Goal: Task Accomplishment & Management: Manage account settings

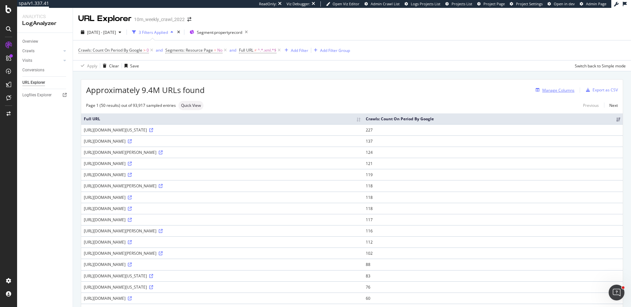
click at [544, 91] on div "Manage Columns" at bounding box center [559, 90] width 32 height 6
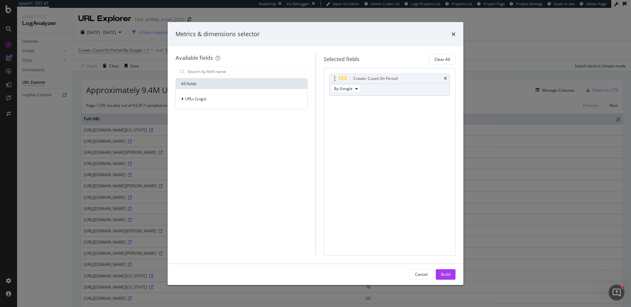
click at [442, 78] on div "Crawls: Count On Period" at bounding box center [397, 78] width 91 height 7
click at [444, 79] on icon "times" at bounding box center [445, 79] width 3 height 4
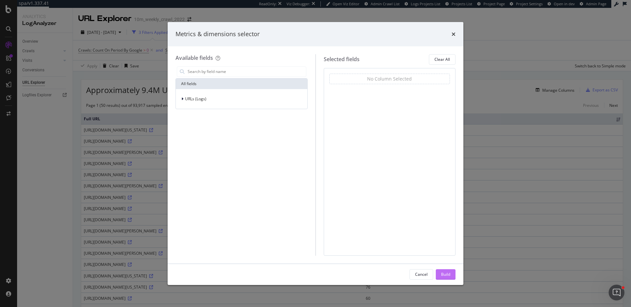
click at [450, 276] on div "Build" at bounding box center [445, 275] width 9 height 6
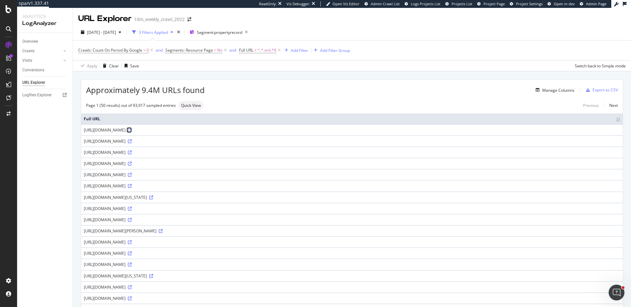
click at [132, 130] on icon at bounding box center [130, 130] width 4 height 4
click at [302, 55] on div "Crawls: Count On Period By Google > 0 and Segments: Resource Page = No and Full…" at bounding box center [214, 50] width 272 height 9
click at [301, 52] on div "Add Filter" at bounding box center [299, 51] width 17 height 6
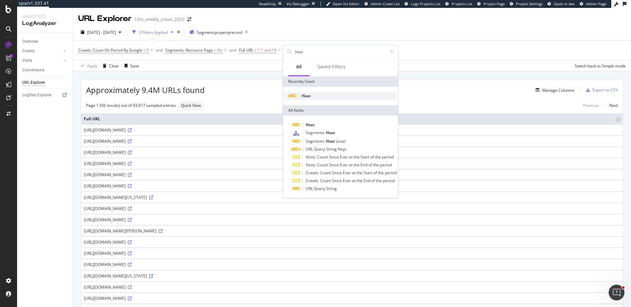
type input "host"
click at [310, 93] on span "Host" at bounding box center [306, 96] width 9 height 6
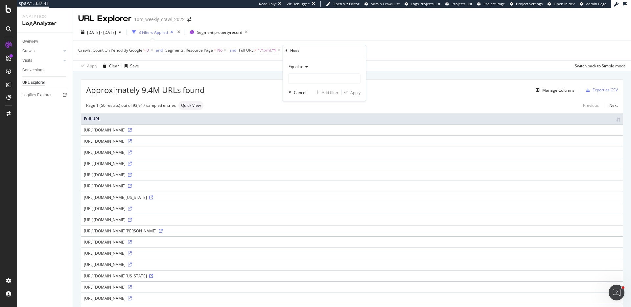
click at [299, 67] on span "Equal to" at bounding box center [296, 67] width 15 height 6
click at [326, 139] on div "Doesn't contain" at bounding box center [325, 140] width 70 height 9
click at [313, 76] on input "text" at bounding box center [325, 78] width 72 height 11
type input "cln.realtor.com"
click at [354, 94] on div "Apply" at bounding box center [356, 93] width 10 height 6
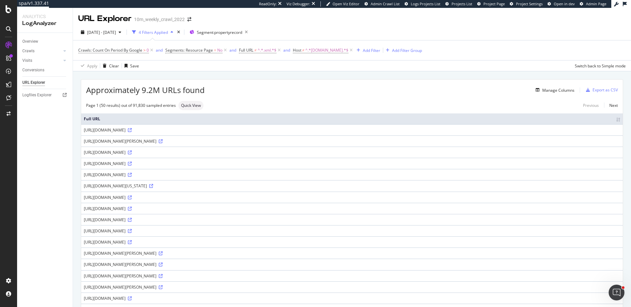
click at [110, 34] on span "2025 Jun. 23rd - Sep. 22nd" at bounding box center [101, 33] width 29 height 6
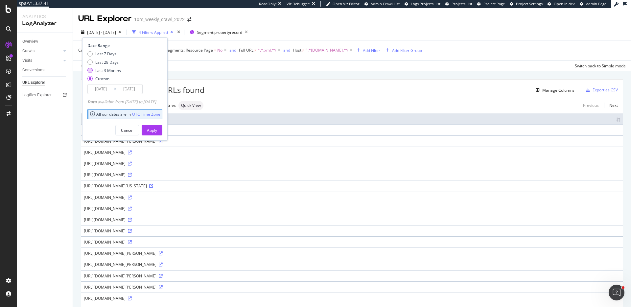
click at [114, 68] on div "Last 3 Months" at bounding box center [108, 71] width 26 height 6
type input "2025/06/24"
type input "2025/09/23"
click at [106, 62] on div "Last 28 Days" at bounding box center [106, 63] width 23 height 6
type input "2025/08/27"
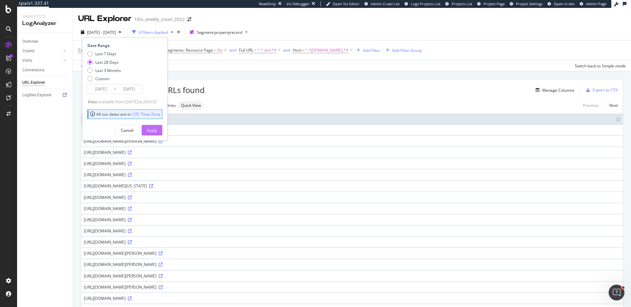
click at [157, 128] on div "Apply" at bounding box center [152, 131] width 10 height 6
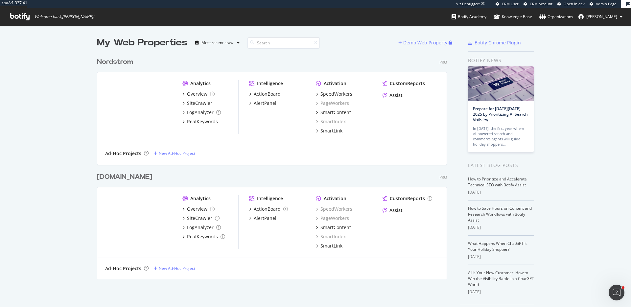
scroll to position [307, 631]
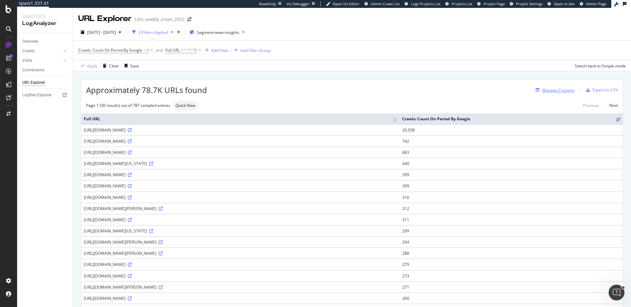
click at [553, 88] on div "Manage Columns" at bounding box center [559, 90] width 32 height 6
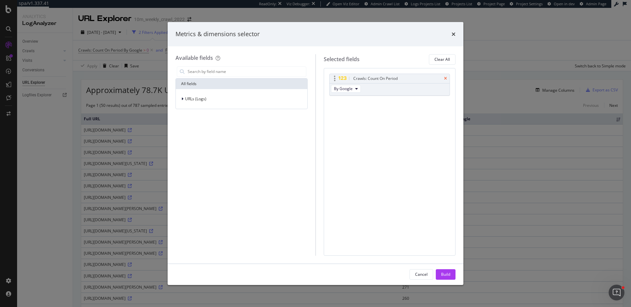
click at [445, 77] on icon "times" at bounding box center [445, 79] width 3 height 4
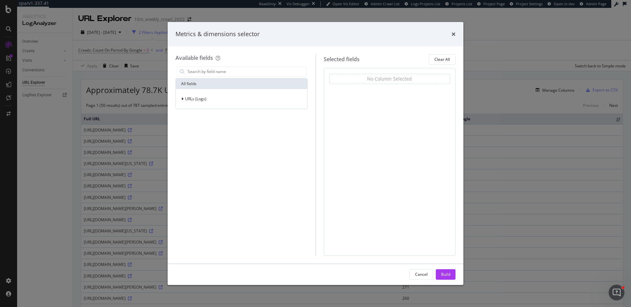
click at [450, 273] on div "Build" at bounding box center [445, 275] width 9 height 6
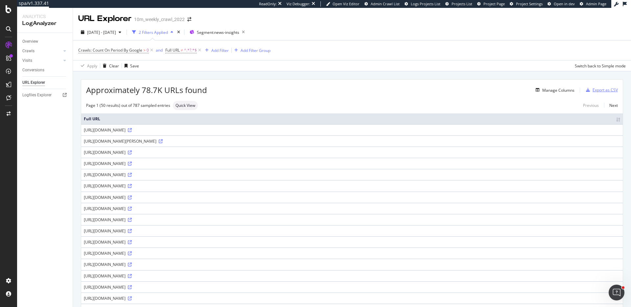
click at [605, 87] on div "Export as CSV" at bounding box center [605, 90] width 25 height 6
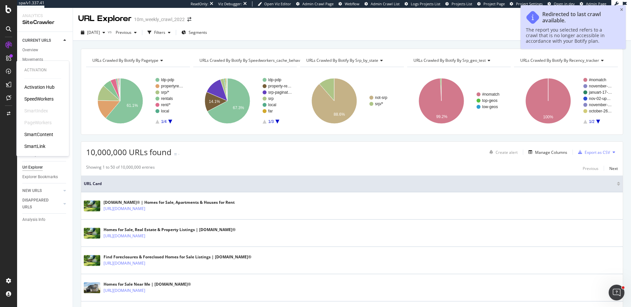
click at [46, 98] on div "SpeedWorkers" at bounding box center [38, 99] width 29 height 7
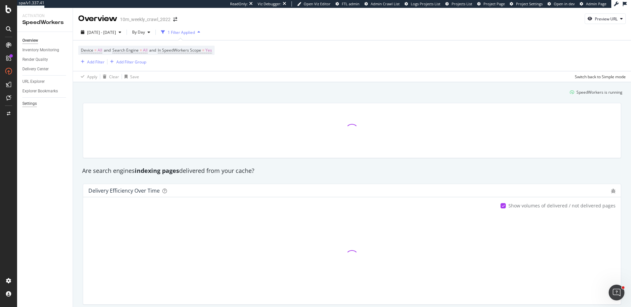
click at [36, 101] on div "Settings" at bounding box center [29, 103] width 14 height 7
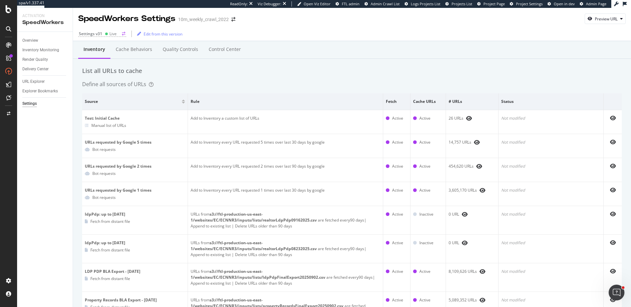
click at [111, 36] on div "Live" at bounding box center [113, 34] width 7 height 6
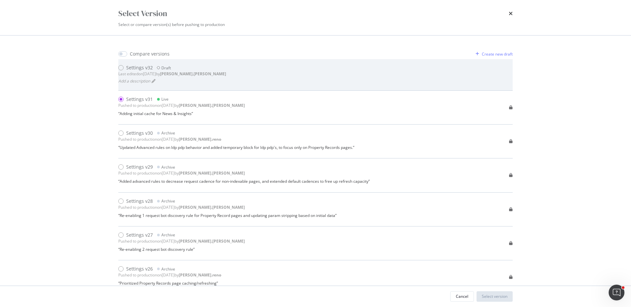
click at [210, 75] on div "Settings v32 Draft Last edited on 2025 Sep 24th by robert.salerno Add a descrip…" at bounding box center [315, 74] width 395 height 20
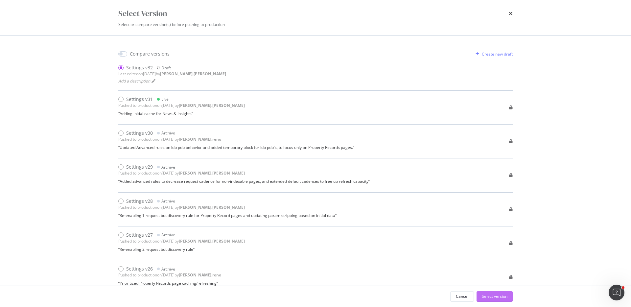
click at [503, 292] on div "Select version" at bounding box center [495, 297] width 26 height 10
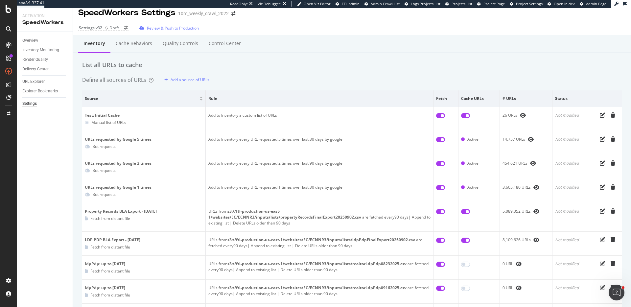
scroll to position [4, 0]
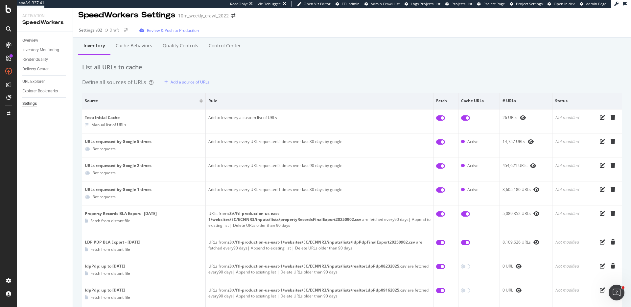
click at [197, 84] on div "Add a source of URLs" at bounding box center [190, 82] width 39 height 6
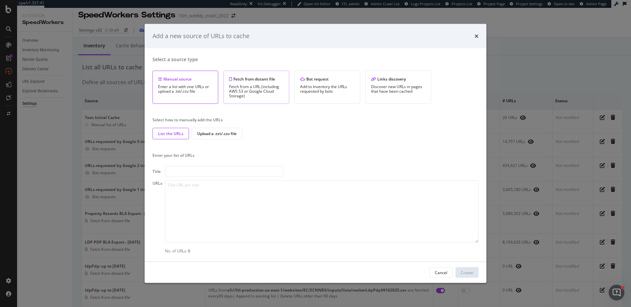
click at [258, 91] on div "Fetch from a URL (including AWS S3 or Google Cloud Storage)" at bounding box center [256, 92] width 55 height 14
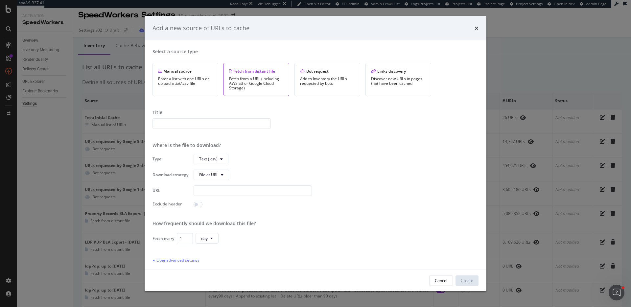
click at [211, 126] on input "modal" at bounding box center [212, 123] width 118 height 11
type input "News & Insights - Sept 14, 2025"
paste input "s3://ftl-production-us-east-1/websites/EC/ECNNR3/inputs/lists/realtorNewsAndIns…"
type input "s3://ftl-production-us-east-1/websites/EC/ECNNR3/inputs/lists/realtorNewsAndIns…"
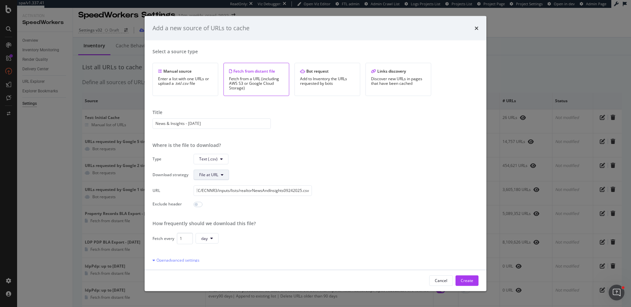
scroll to position [0, 0]
click at [199, 206] on input "modal" at bounding box center [198, 204] width 9 height 5
checkbox input "true"
type input "2"
click at [209, 217] on input "2" at bounding box center [207, 217] width 16 height 11
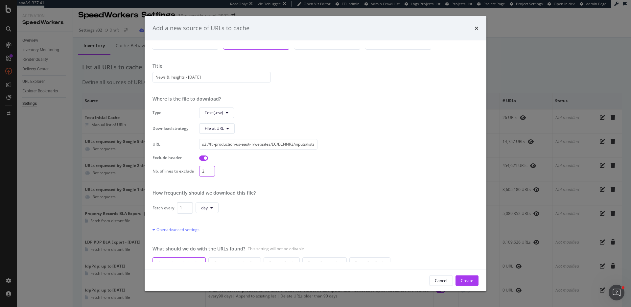
scroll to position [69, 0]
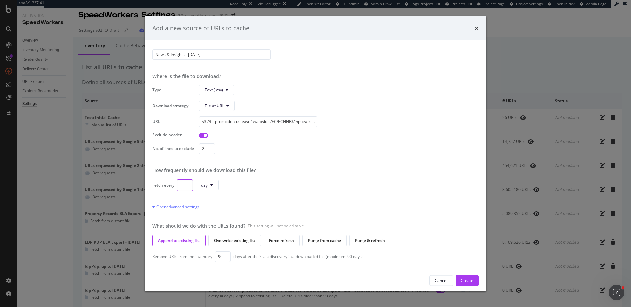
drag, startPoint x: 184, startPoint y: 185, endPoint x: 163, endPoint y: 179, distance: 21.8
click at [163, 179] on div "Fetch every 1 day" at bounding box center [316, 185] width 326 height 12
type input "90"
click at [472, 278] on div "Create" at bounding box center [467, 281] width 12 height 6
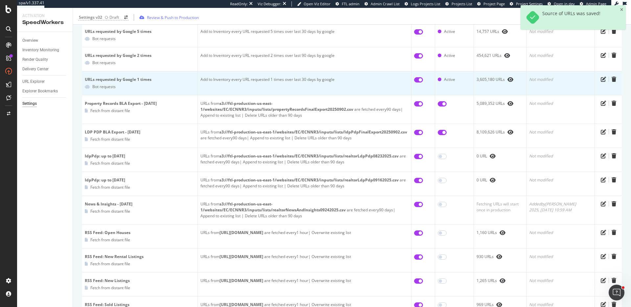
scroll to position [161, 0]
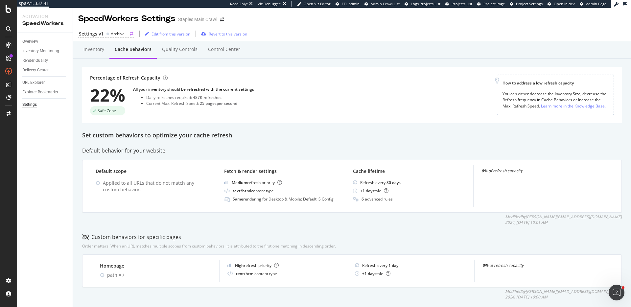
click at [116, 36] on div "Archive" at bounding box center [118, 34] width 14 height 6
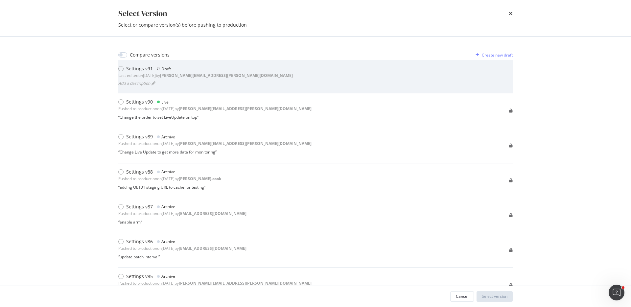
click at [200, 71] on div "Settings v91 Draft" at bounding box center [205, 68] width 175 height 7
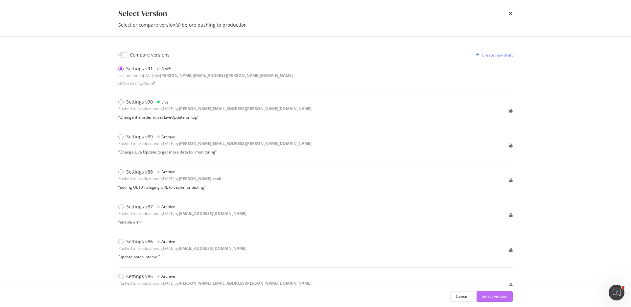
click at [503, 294] on div "Select version" at bounding box center [495, 297] width 26 height 6
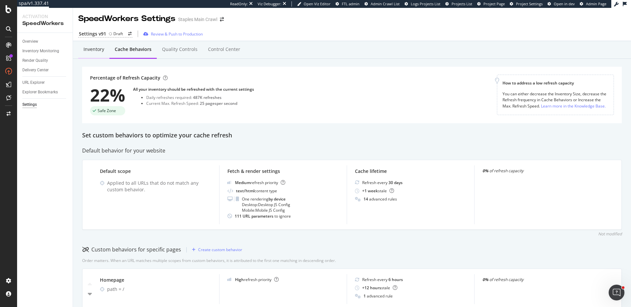
click at [96, 53] on div "Inventory" at bounding box center [93, 50] width 31 height 18
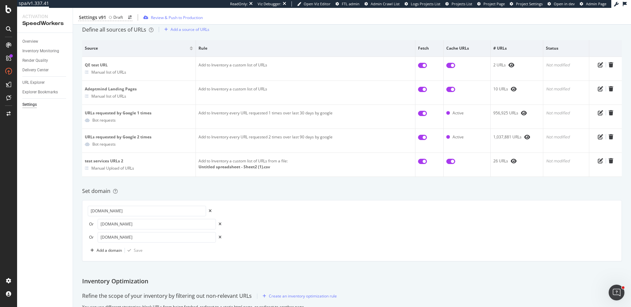
scroll to position [29, 0]
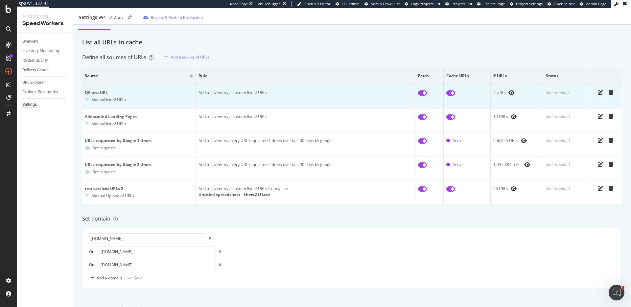
click at [424, 92] on input "checkbox" at bounding box center [422, 92] width 9 height 5
checkbox input "false"
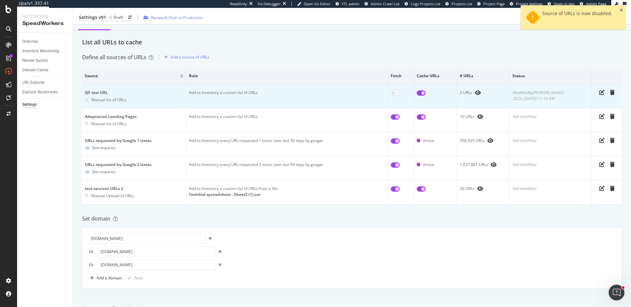
click at [426, 93] on input "checkbox" at bounding box center [421, 92] width 9 height 5
checkbox input "false"
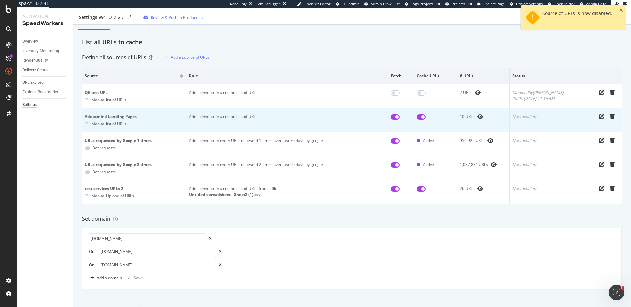
click at [399, 115] on input "checkbox" at bounding box center [395, 116] width 9 height 5
checkbox input "false"
click at [424, 116] on input "checkbox" at bounding box center [421, 116] width 9 height 5
checkbox input "false"
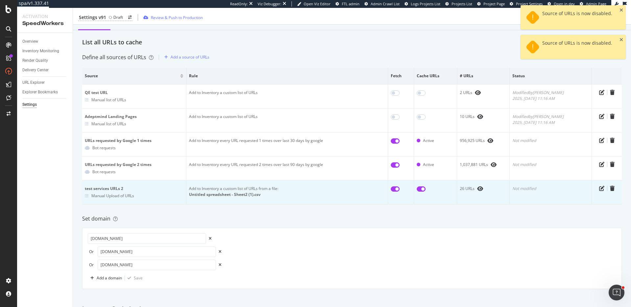
click at [400, 187] on input "checkbox" at bounding box center [395, 188] width 9 height 5
checkbox input "false"
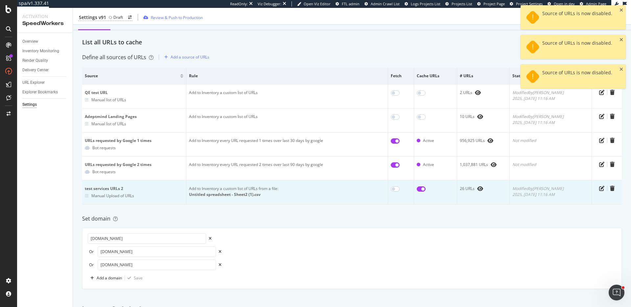
click at [426, 190] on input "checkbox" at bounding box center [421, 188] width 9 height 5
checkbox input "false"
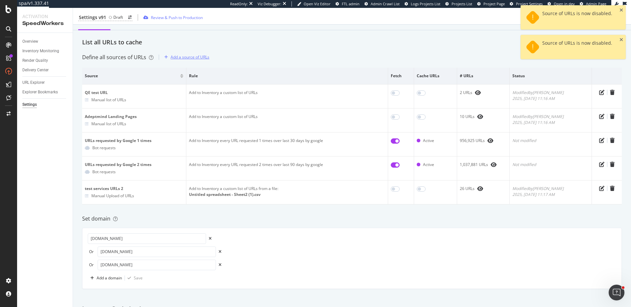
scroll to position [0, 0]
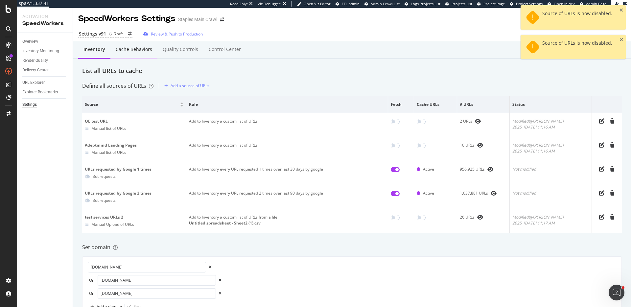
click at [146, 55] on div "Cache behaviors" at bounding box center [134, 50] width 47 height 18
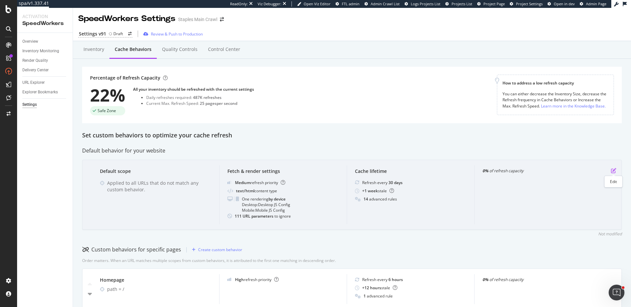
click at [614, 171] on icon "pen-to-square" at bounding box center [613, 170] width 5 height 5
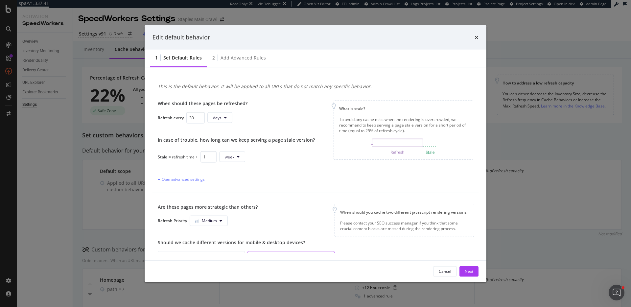
click at [230, 58] on div "Add advanced rules" at bounding box center [243, 57] width 45 height 7
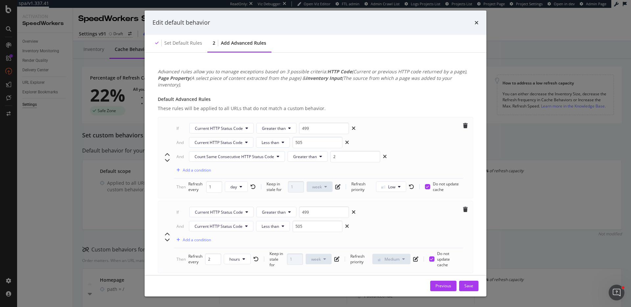
drag, startPoint x: 478, startPoint y: 24, endPoint x: 491, endPoint y: 31, distance: 15.2
click at [478, 24] on icon "times" at bounding box center [477, 22] width 4 height 5
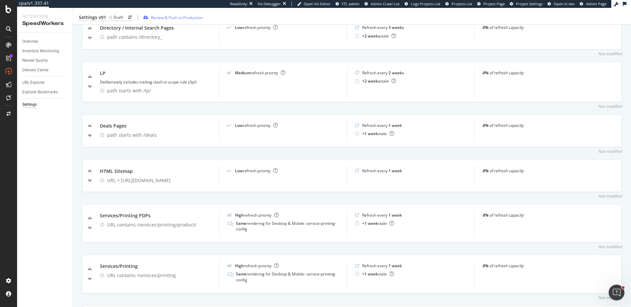
scroll to position [883, 0]
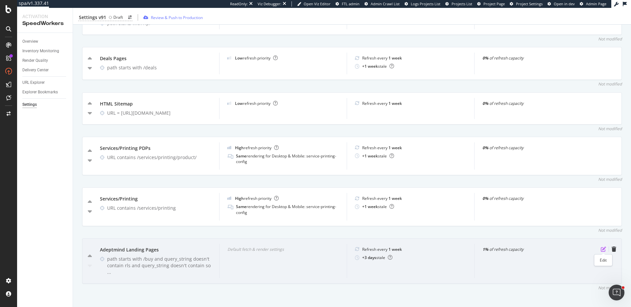
click at [603, 251] on icon "pen-to-square" at bounding box center [603, 249] width 5 height 5
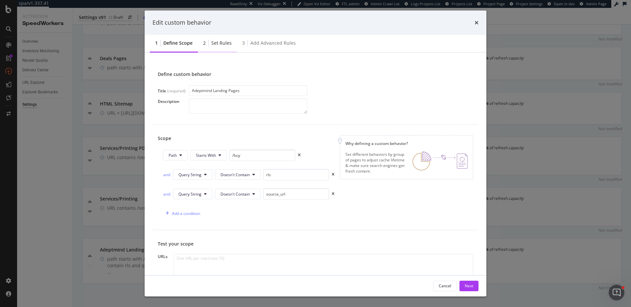
click at [217, 43] on div "Set rules" at bounding box center [221, 43] width 20 height 7
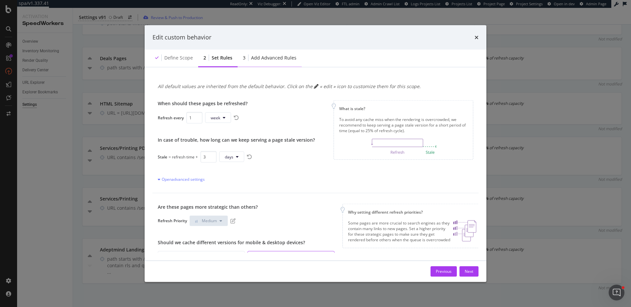
click at [265, 55] on div "Add advanced rules" at bounding box center [273, 57] width 45 height 7
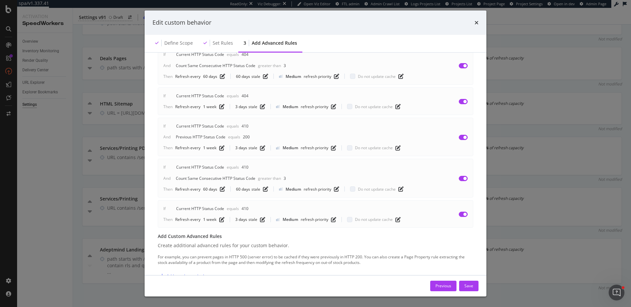
scroll to position [426, 0]
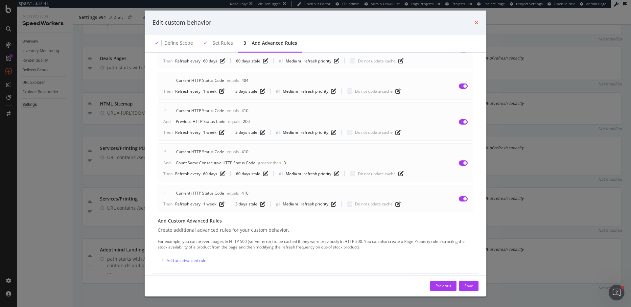
click at [475, 22] on icon "times" at bounding box center [477, 22] width 4 height 5
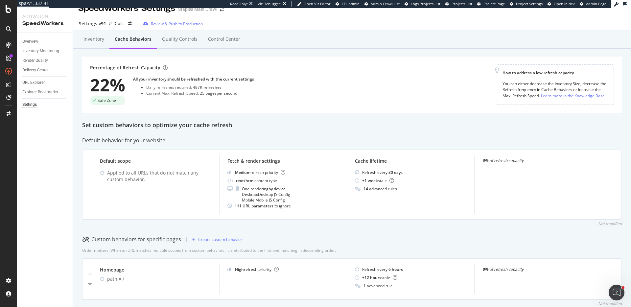
scroll to position [0, 0]
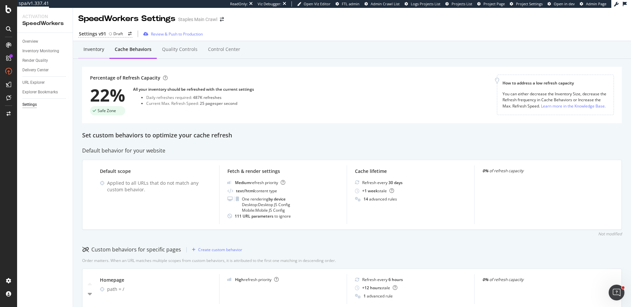
click at [98, 50] on div "Inventory" at bounding box center [94, 49] width 21 height 7
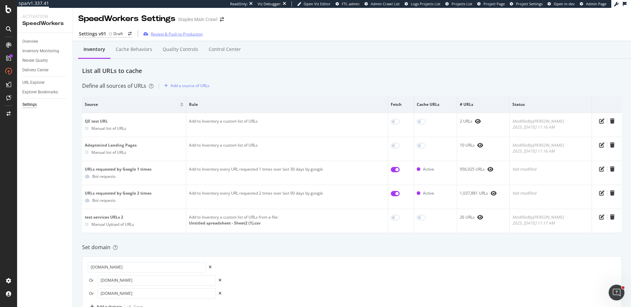
click at [178, 32] on div "Review & Push to Production" at bounding box center [177, 34] width 52 height 6
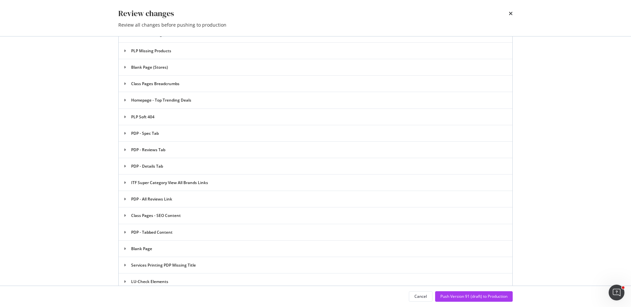
scroll to position [1275, 0]
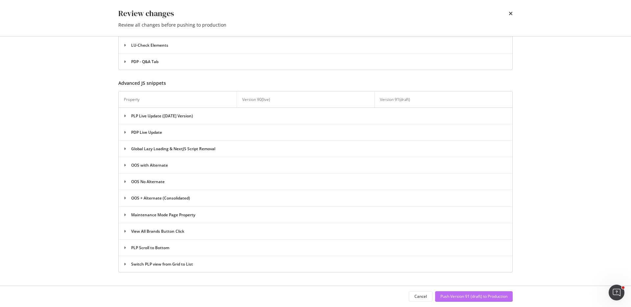
click at [494, 295] on div "Push Version 91 (draft) to Production" at bounding box center [474, 297] width 67 height 6
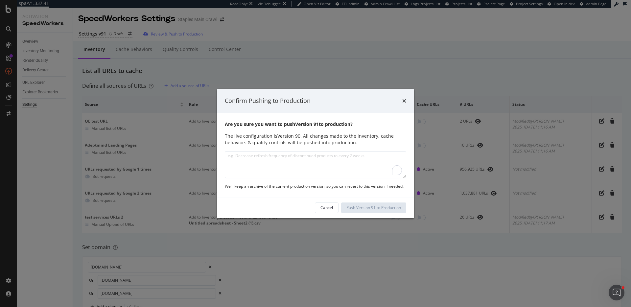
click at [272, 152] on textarea "To enrich screen reader interactions, please activate Accessibility in Grammarl…" at bounding box center [316, 164] width 182 height 27
type textarea "Disabled test inventory sources."
click at [383, 207] on div "Push Version 91 to Production" at bounding box center [374, 208] width 55 height 6
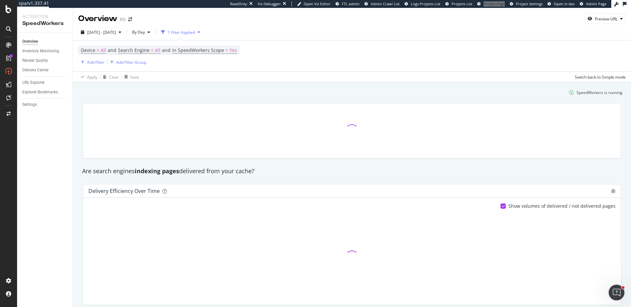
drag, startPoint x: 498, startPoint y: 5, endPoint x: 530, endPoint y: 3, distance: 32.3
click at [0, 0] on div "spa/v1.337.41 ReadOnly: Viz Debugger: Open Viz Editor FTL admin Admin Crawl Lis…" at bounding box center [315, 153] width 631 height 307
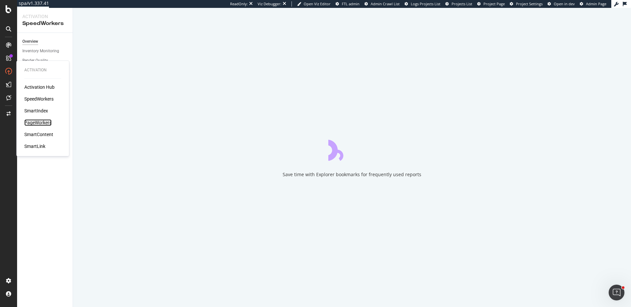
click at [44, 123] on div "PageWorkers" at bounding box center [37, 122] width 27 height 7
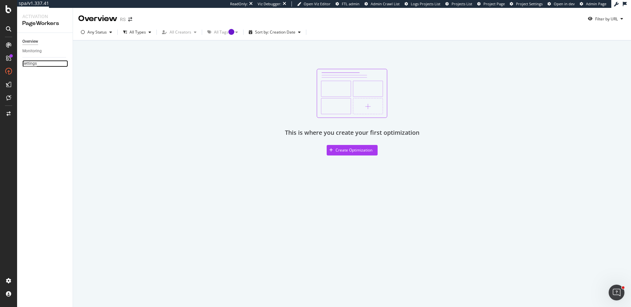
click at [35, 62] on div "Settings" at bounding box center [29, 63] width 14 height 7
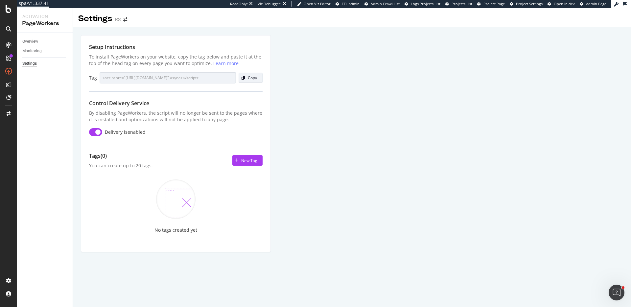
click at [252, 81] on div "Copy" at bounding box center [248, 77] width 18 height 9
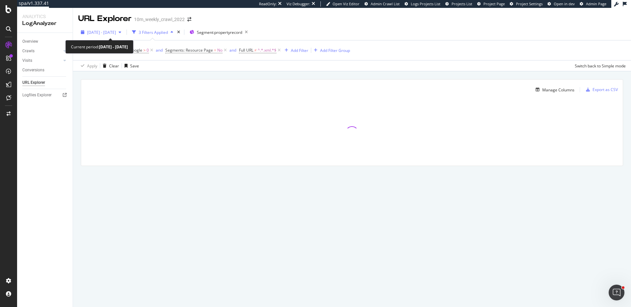
click at [109, 31] on span "[DATE] - [DATE]" at bounding box center [101, 33] width 29 height 6
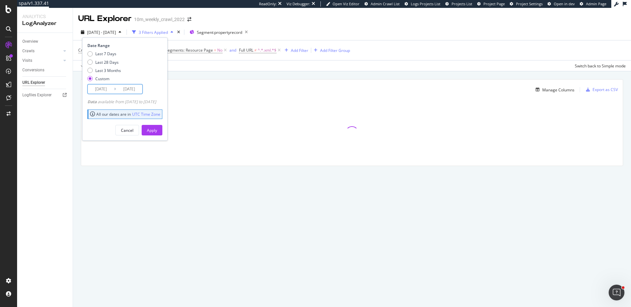
click at [96, 87] on input "[DATE]" at bounding box center [101, 89] width 26 height 9
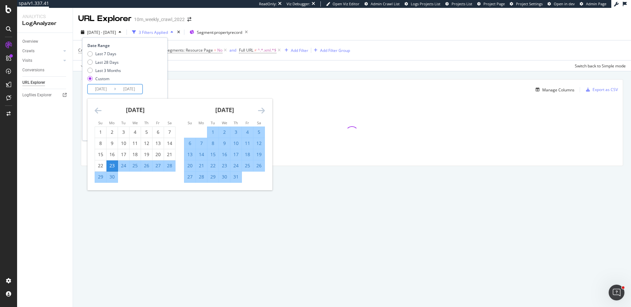
click at [113, 165] on div "23" at bounding box center [112, 165] width 11 height 7
click at [131, 90] on input "[DATE]" at bounding box center [129, 89] width 26 height 9
click at [264, 109] on icon "Move forward to switch to the next month." at bounding box center [261, 111] width 7 height 8
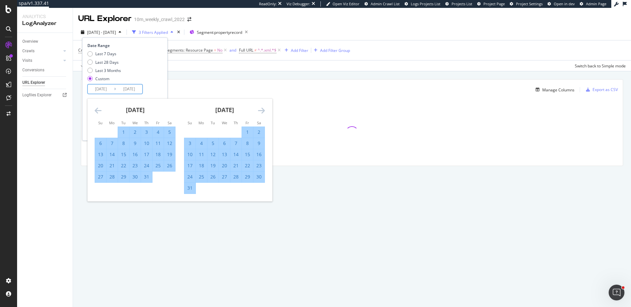
click at [264, 109] on icon "Move forward to switch to the next month." at bounding box center [261, 111] width 7 height 8
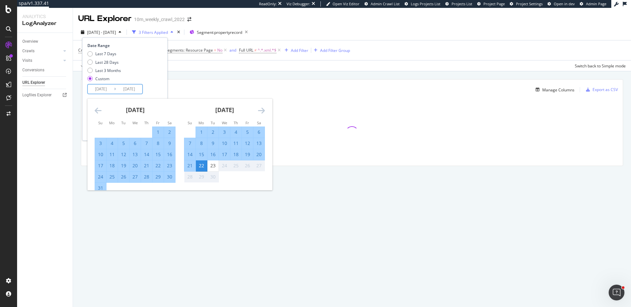
click at [279, 73] on div "Manage Columns Export as CSV Full URL Crawls: Count On Period By Google" at bounding box center [352, 130] width 558 height 118
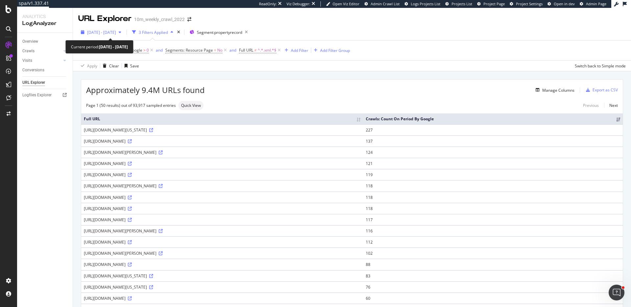
click at [100, 30] on span "[DATE] - [DATE]" at bounding box center [101, 33] width 29 height 6
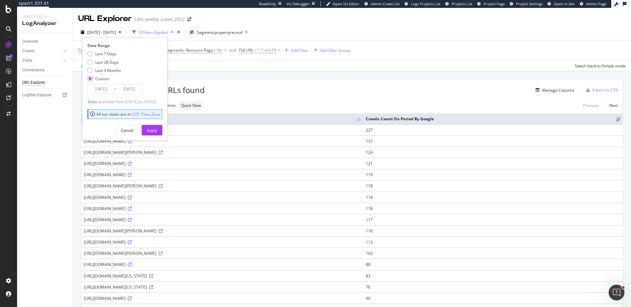
click at [105, 88] on input "[DATE]" at bounding box center [101, 89] width 26 height 9
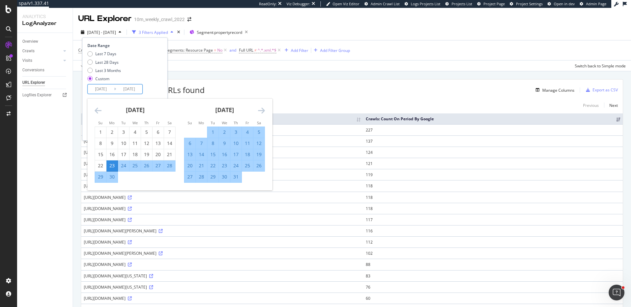
click at [113, 166] on div "23" at bounding box center [112, 165] width 11 height 7
click at [262, 110] on icon "Move forward to switch to the next month." at bounding box center [261, 111] width 7 height 8
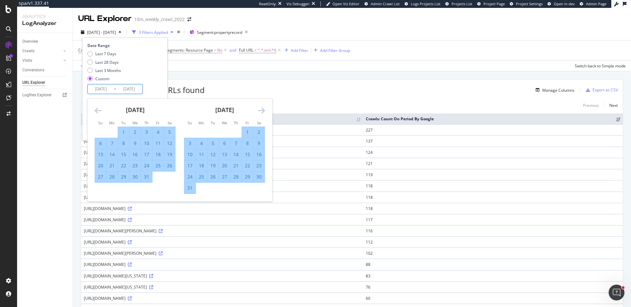
click at [262, 110] on icon "Move forward to switch to the next month." at bounding box center [261, 111] width 7 height 8
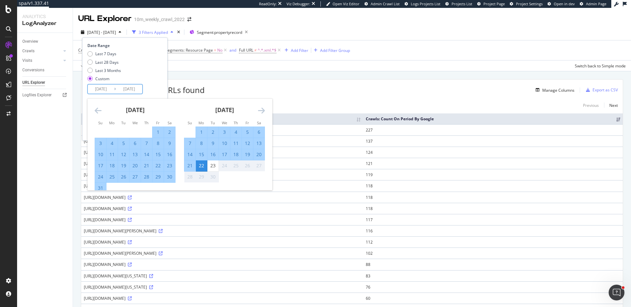
click at [262, 110] on icon "Move forward to switch to the next month." at bounding box center [261, 111] width 7 height 8
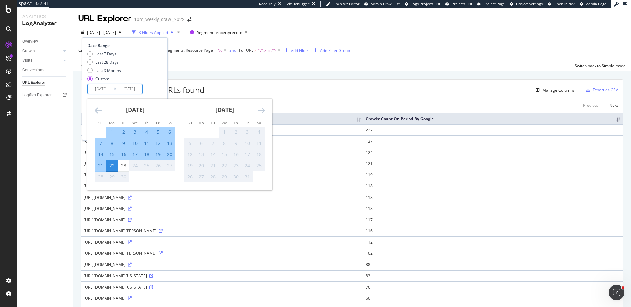
click at [146, 131] on div "4" at bounding box center [146, 132] width 11 height 7
type input "2025/09/04"
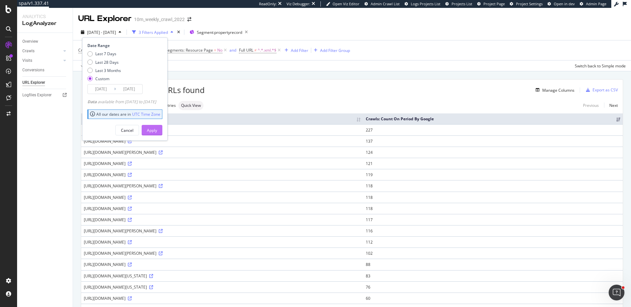
click at [157, 129] on div "Apply" at bounding box center [152, 131] width 10 height 6
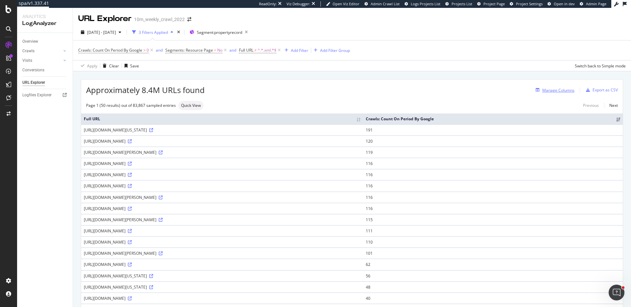
click at [563, 90] on div "Manage Columns" at bounding box center [559, 90] width 32 height 6
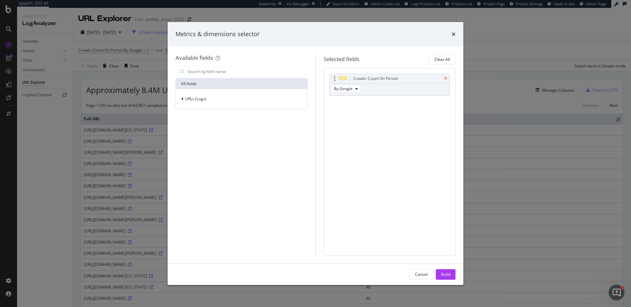
click at [445, 77] on icon "times" at bounding box center [445, 79] width 3 height 4
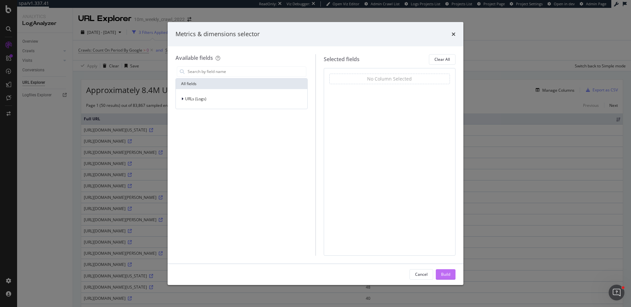
click at [448, 272] on div "Build" at bounding box center [445, 275] width 9 height 6
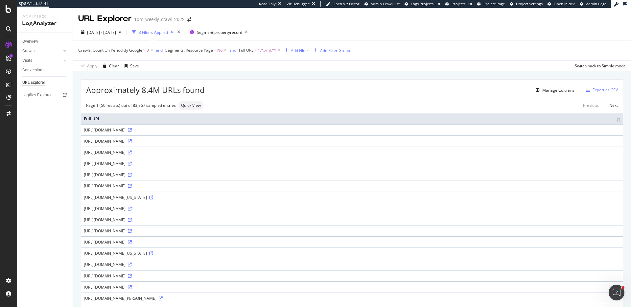
click at [604, 90] on div "Export as CSV" at bounding box center [605, 90] width 25 height 6
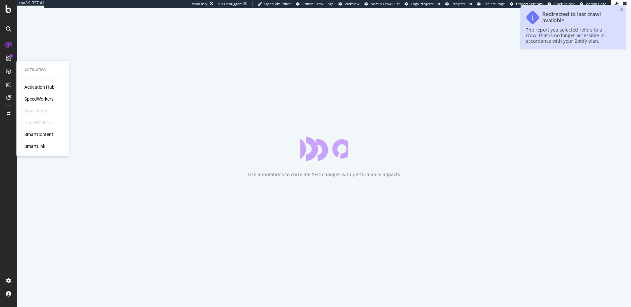
click at [42, 99] on div "SpeedWorkers" at bounding box center [38, 99] width 29 height 7
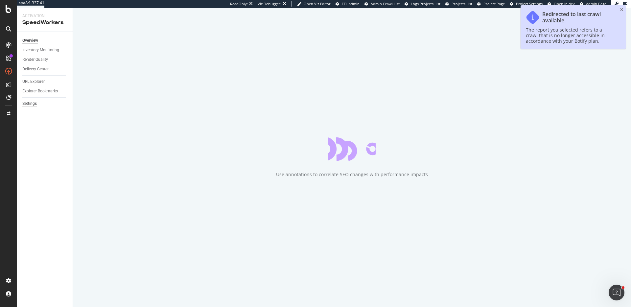
click at [26, 105] on div "Settings" at bounding box center [29, 103] width 14 height 7
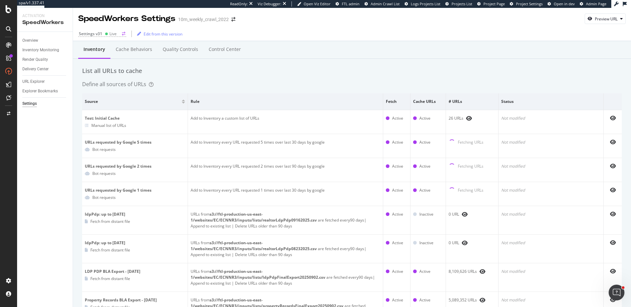
click at [108, 33] on div "Live" at bounding box center [111, 34] width 12 height 6
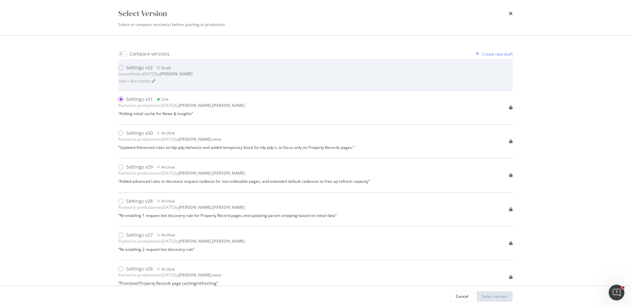
click at [166, 69] on div "Draft" at bounding box center [166, 68] width 10 height 6
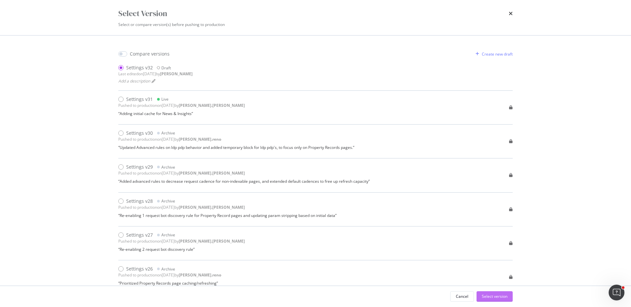
click at [506, 296] on div "Select version" at bounding box center [495, 297] width 26 height 6
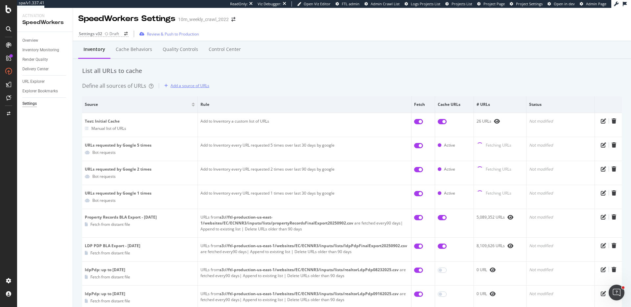
click at [189, 89] on div "Add a source of URLs" at bounding box center [186, 86] width 48 height 10
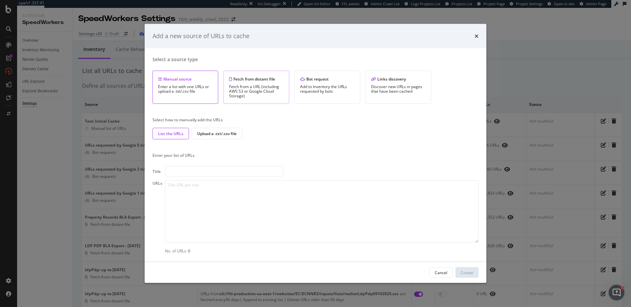
click at [248, 92] on div "Fetch from a URL (including AWS S3 or Google Cloud Storage)" at bounding box center [256, 92] width 55 height 14
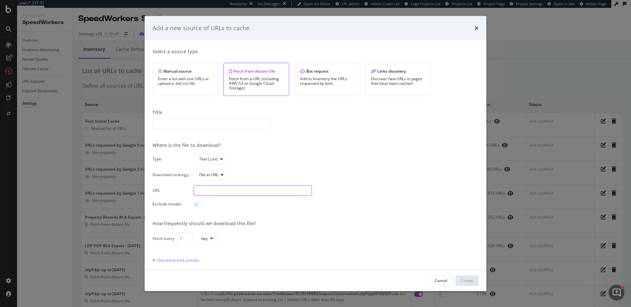
click at [202, 190] on input "modal" at bounding box center [253, 190] width 118 height 11
paste input "s3://ftl-production-us-east-1/websites/EC/ECNNR3/inputs/lists/realtorPropertyRe…"
type input "s3://ftl-production-us-east-1/websites/EC/ECNNR3/inputs/lists/realtorPropertyRe…"
click at [204, 117] on div "Select a source type Manual source Enter a list with one URLs or upload a .txt/…" at bounding box center [316, 155] width 326 height 214
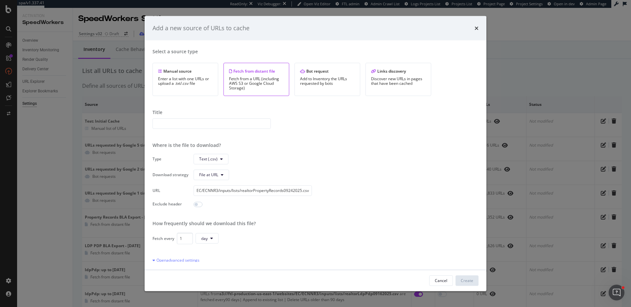
scroll to position [0, 0]
click at [191, 127] on input "modal" at bounding box center [212, 123] width 118 height 11
type input "Additional Property Records - 09242025"
click at [197, 205] on input "modal" at bounding box center [198, 204] width 9 height 5
checkbox input "true"
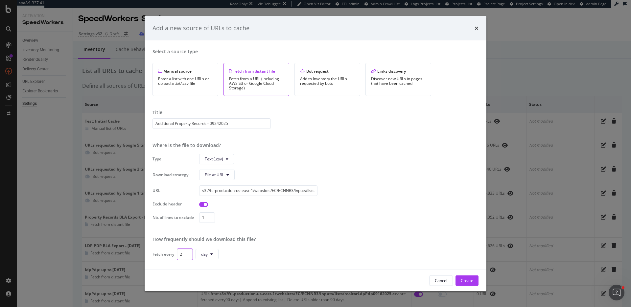
click at [189, 252] on input "2" at bounding box center [185, 254] width 16 height 12
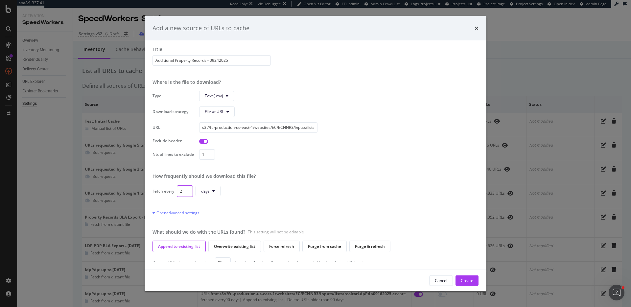
scroll to position [69, 0]
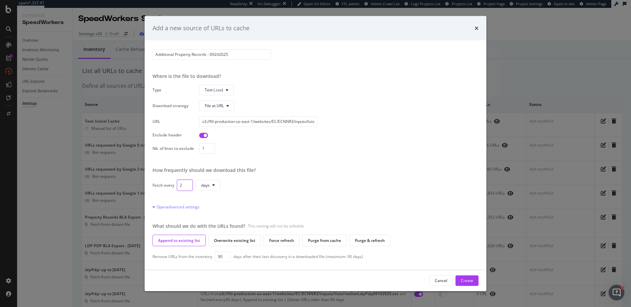
drag, startPoint x: 184, startPoint y: 184, endPoint x: 173, endPoint y: 184, distance: 10.9
click at [173, 184] on div "Fetch every 2 days" at bounding box center [316, 185] width 326 height 12
type input "90"
type input "2"
click at [211, 148] on input "2" at bounding box center [207, 148] width 16 height 11
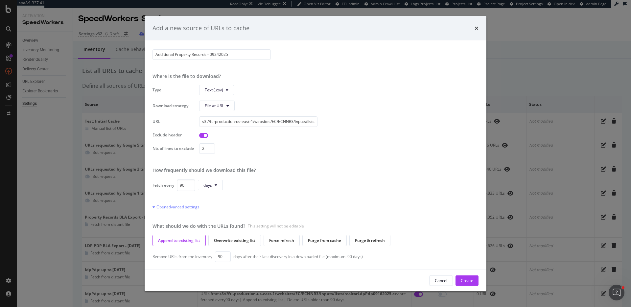
click at [273, 160] on div "Select a source type Manual source Enter a list with one URLs or upload a .txt/…" at bounding box center [316, 155] width 326 height 214
click at [473, 282] on div "Create" at bounding box center [467, 281] width 12 height 6
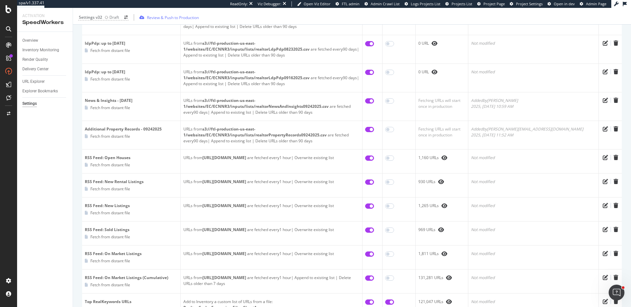
scroll to position [232, 0]
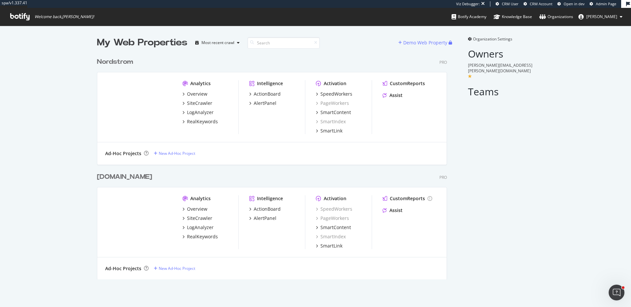
click at [123, 62] on div "Nordstrom" at bounding box center [115, 62] width 36 height 10
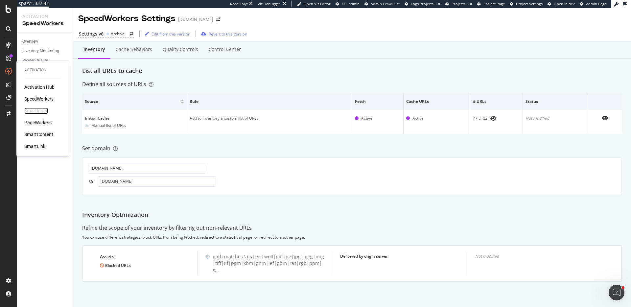
click at [41, 109] on div "SmartIndex" at bounding box center [36, 111] width 24 height 7
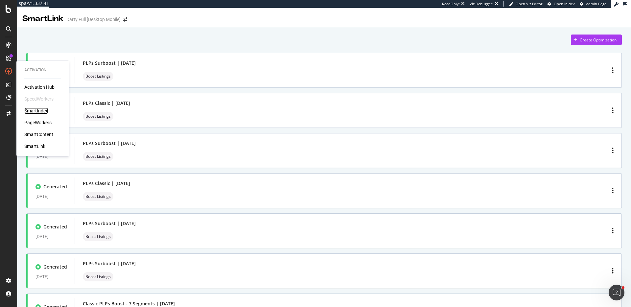
click at [43, 111] on div "SmartIndex" at bounding box center [36, 111] width 24 height 7
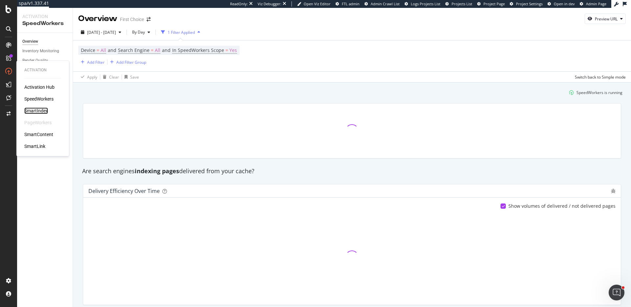
click at [43, 110] on div "SmartIndex" at bounding box center [36, 111] width 24 height 7
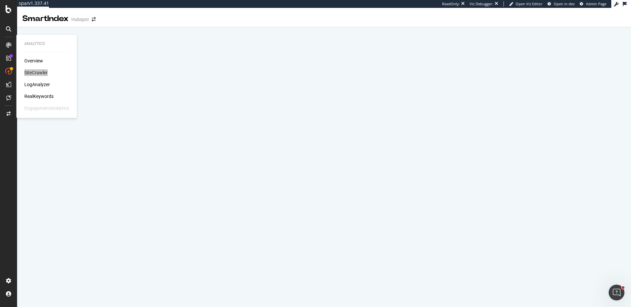
click at [0, 0] on div "Analytics Overview SiteCrawler LogAnalyzer RealKeywords EngagementAnalytics" at bounding box center [8, 153] width 17 height 307
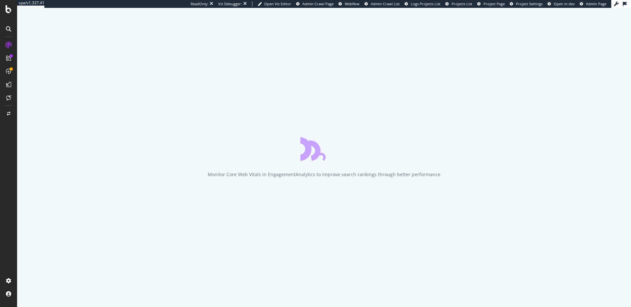
click at [502, 5] on span "Project Page" at bounding box center [494, 3] width 21 height 5
